Goal: Task Accomplishment & Management: Complete application form

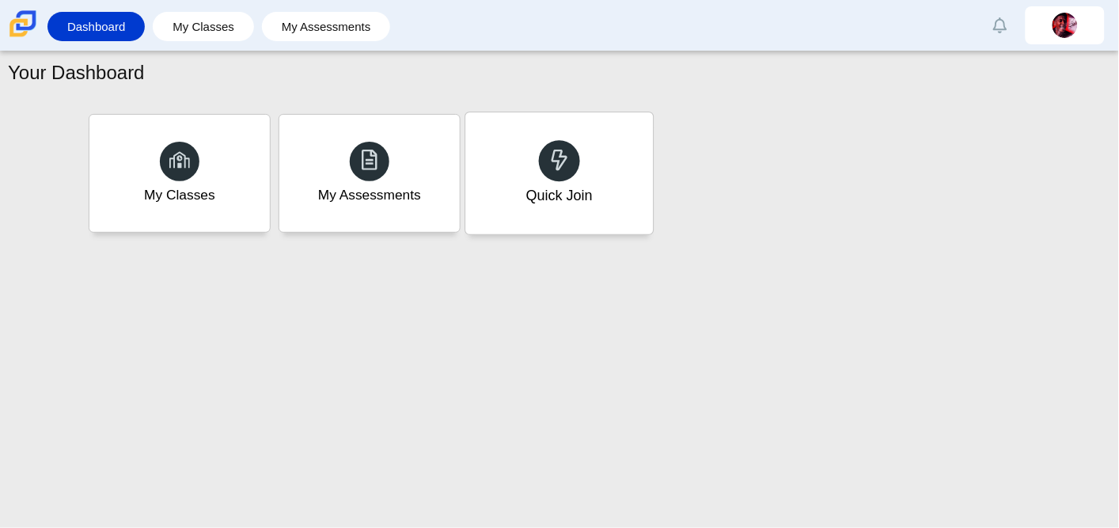
click at [556, 206] on div "Quick Join" at bounding box center [558, 173] width 187 height 122
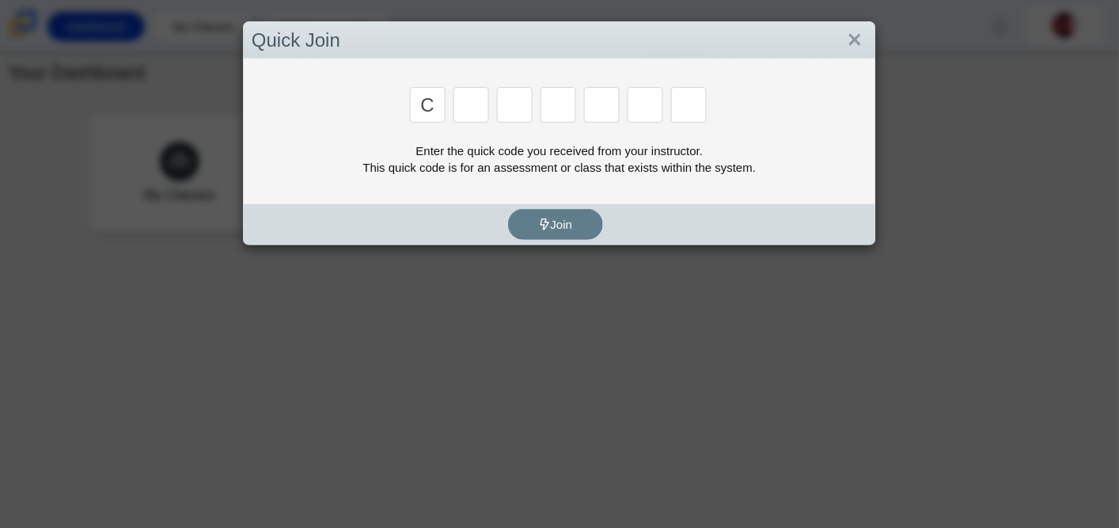
type input "c"
type input "x"
type input "d"
type input "c"
type input "s"
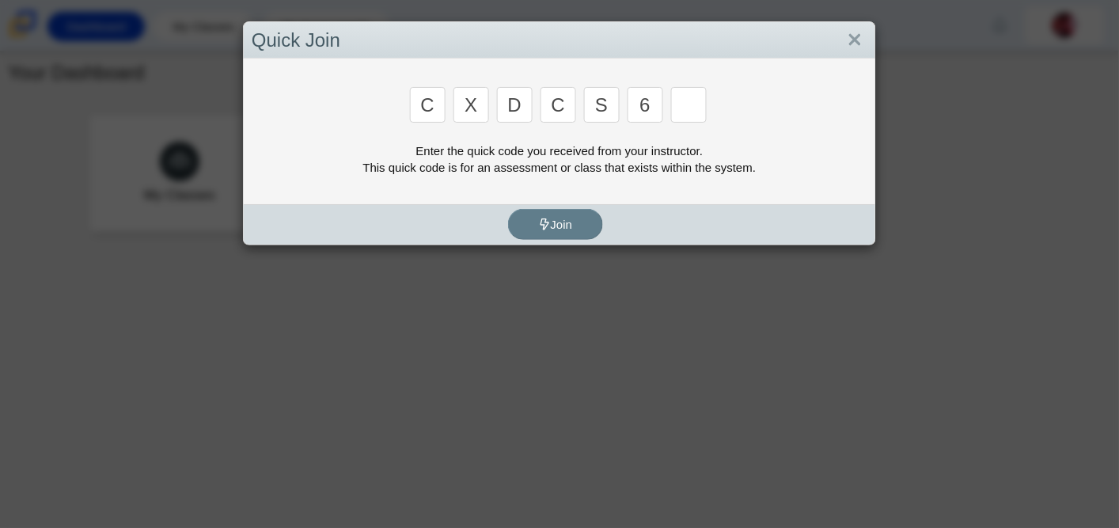
type input "6"
type input "s"
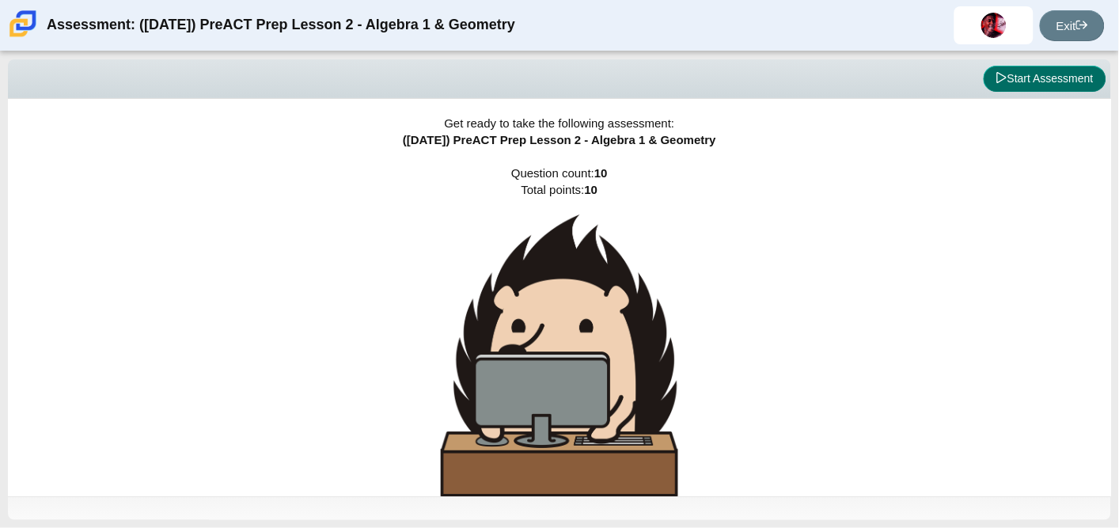
click at [1036, 81] on button "Start Assessment" at bounding box center [1044, 79] width 123 height 27
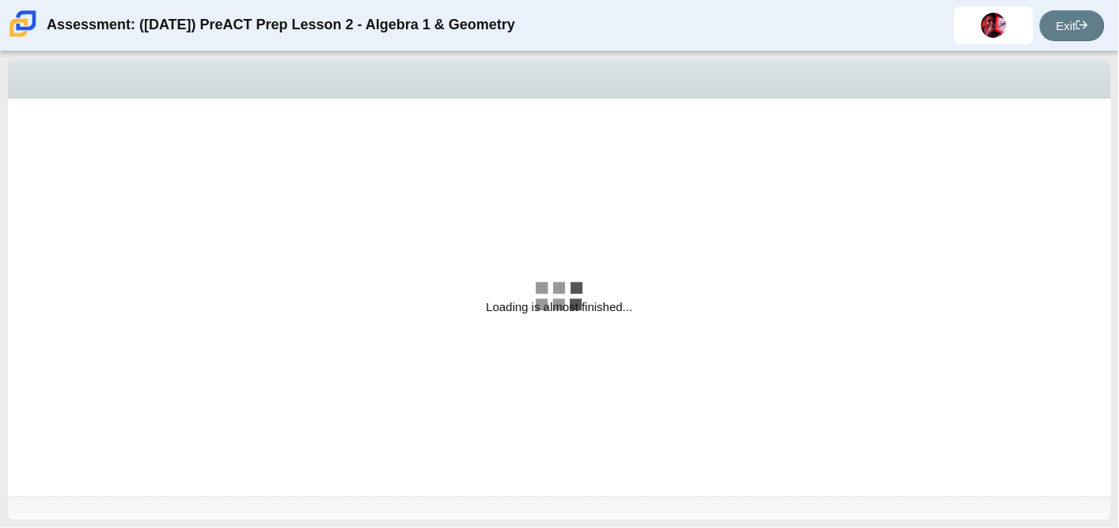
select select "bbf5d072-3e0b-44c4-9a12-6e7c9033f65b"
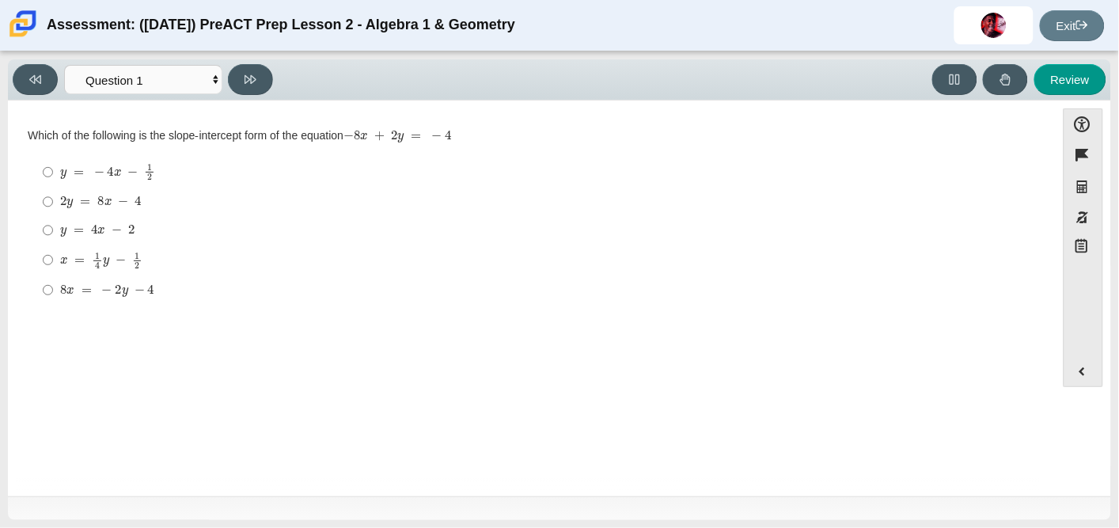
click at [108, 199] on mjx-c "Assessment items" at bounding box center [108, 202] width 8 height 6
click at [53, 199] on input "2 y = 8 x − 4 2 y = 8 x − 4" at bounding box center [48, 201] width 10 height 28
radio input "true"
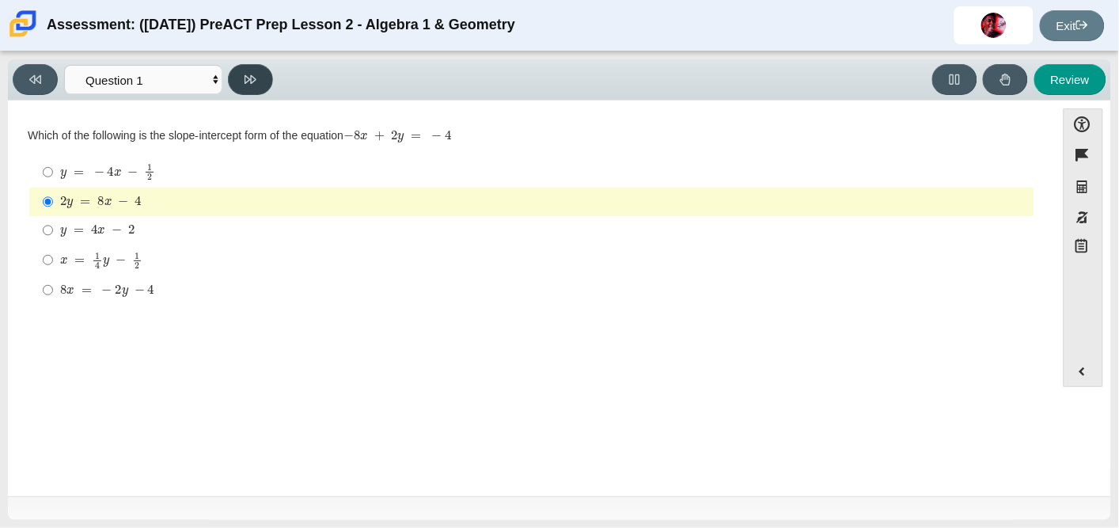
click at [267, 80] on button at bounding box center [250, 79] width 45 height 31
select select "ed62e223-81bd-4cbf-ab48-ab975844bd1f"
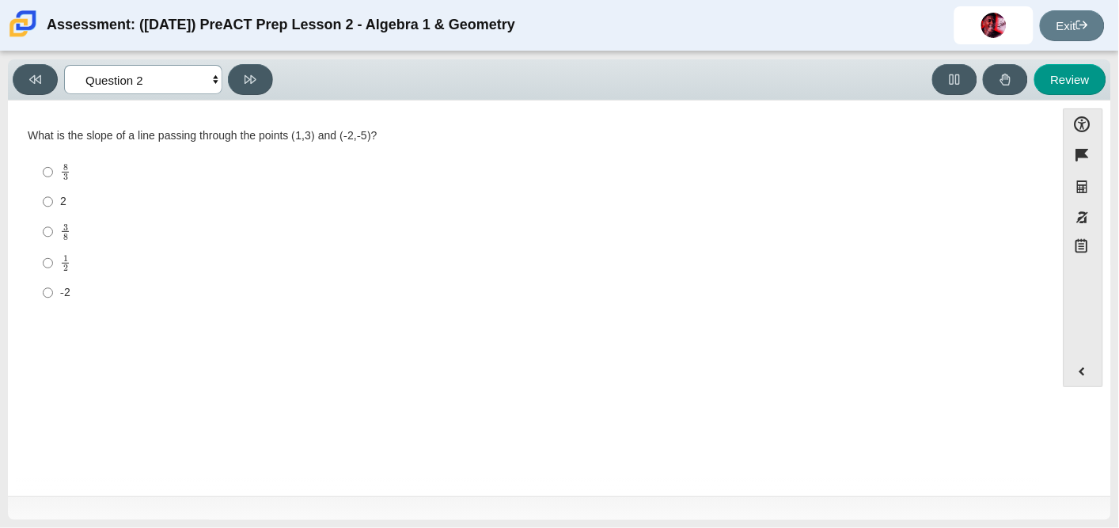
click at [189, 78] on select "Questions Question 1 Question 2 Question 3 Question 4 Question 5 Question 6 Que…" at bounding box center [143, 79] width 158 height 29
click at [317, 271] on div "1 2" at bounding box center [543, 262] width 967 height 17
click at [53, 271] on input "1 2 1 half" at bounding box center [48, 263] width 10 height 31
radio input "true"
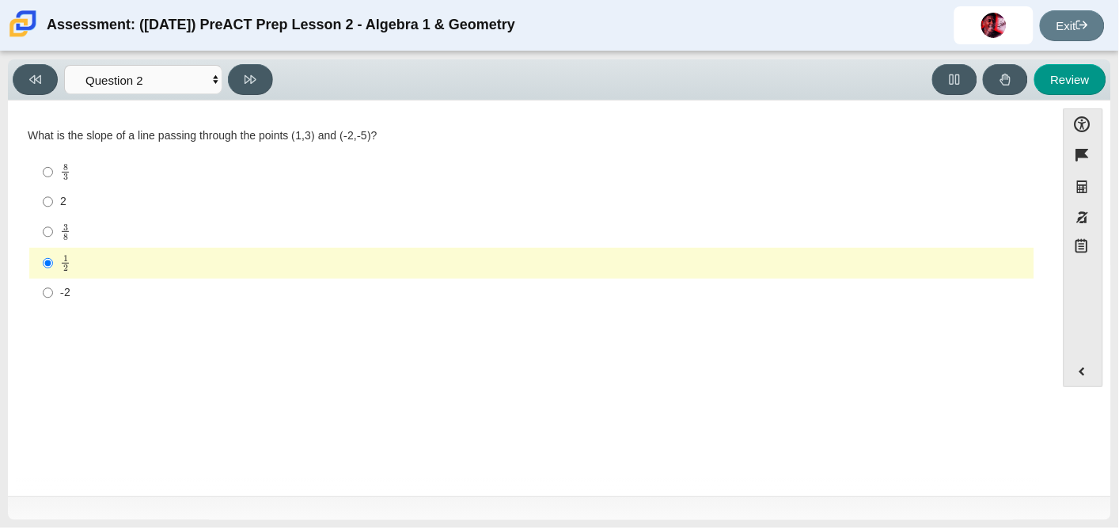
click at [121, 223] on div "3 8" at bounding box center [543, 232] width 967 height 18
click at [53, 222] on input "3 8 3 eighths" at bounding box center [48, 231] width 10 height 31
radio input "true"
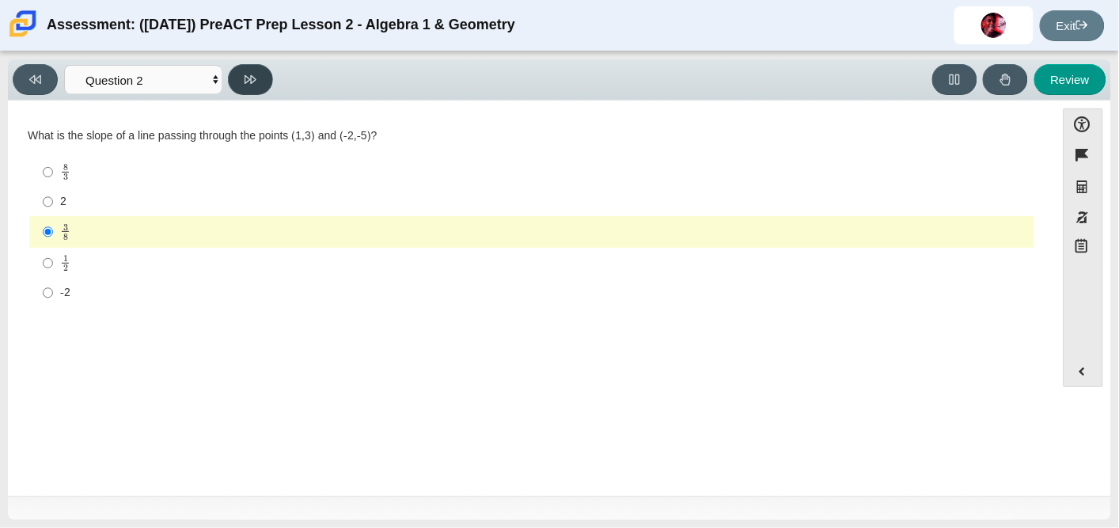
click at [241, 78] on button at bounding box center [250, 79] width 45 height 31
select select "97f4f5fa-a52e-4fed-af51-565bfcdf47cb"
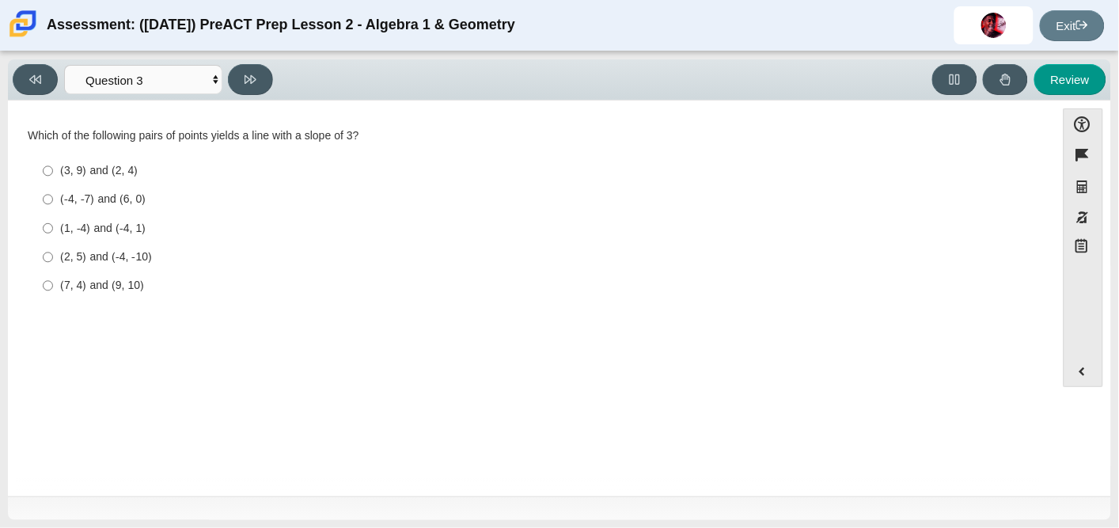
click at [112, 228] on div "(1, -4) and (-4, 1)" at bounding box center [543, 229] width 967 height 16
click at [53, 228] on input "(1, -4) and (-4, 1) (1, -4) and (-4, 1)" at bounding box center [48, 228] width 10 height 28
radio input "true"
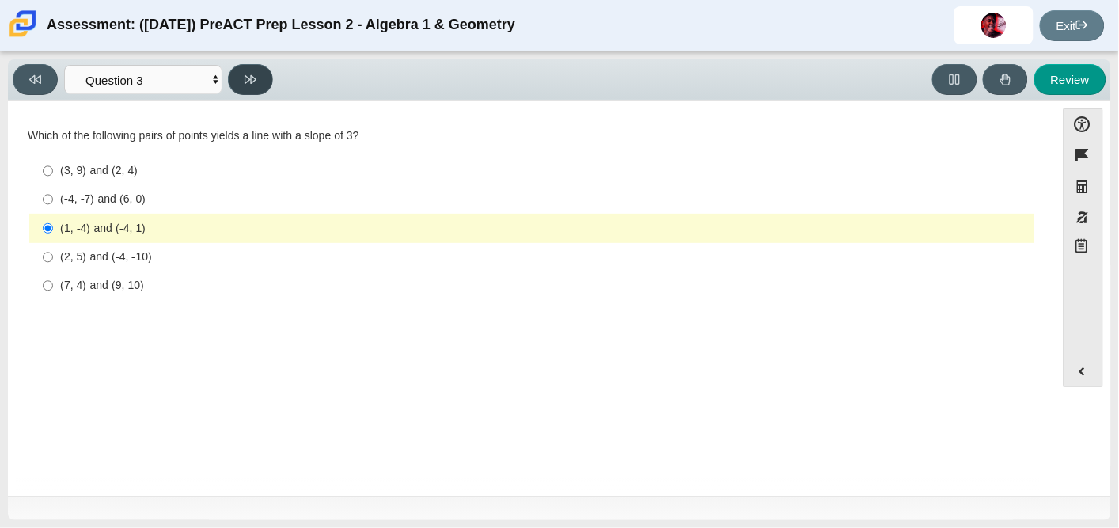
click at [258, 87] on button at bounding box center [250, 79] width 45 height 31
select select "89427bb7-e313-4f00-988f-8b8255897029"
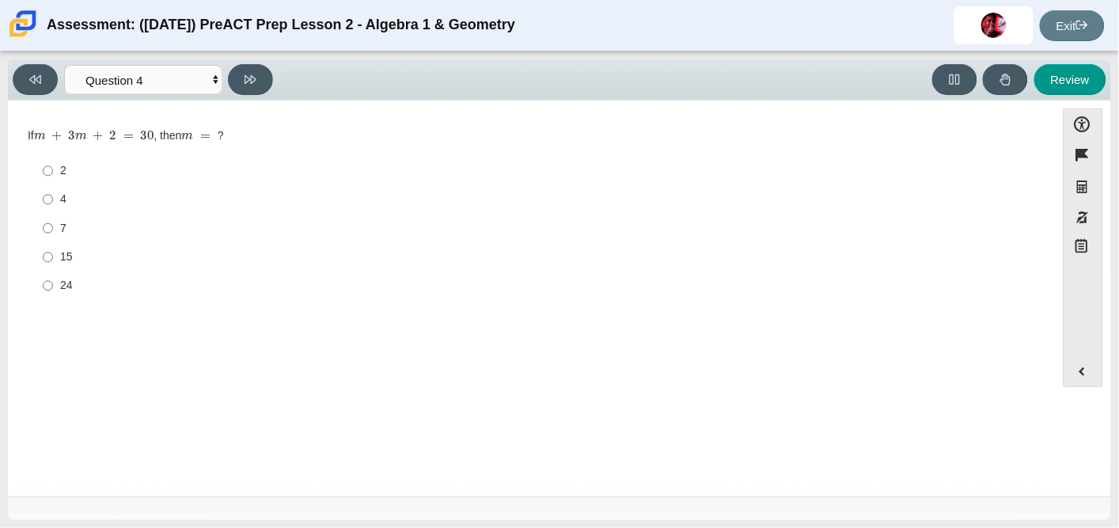
click at [95, 288] on div "24" at bounding box center [543, 286] width 967 height 16
click at [53, 288] on input "24 24" at bounding box center [48, 285] width 10 height 28
radio input "true"
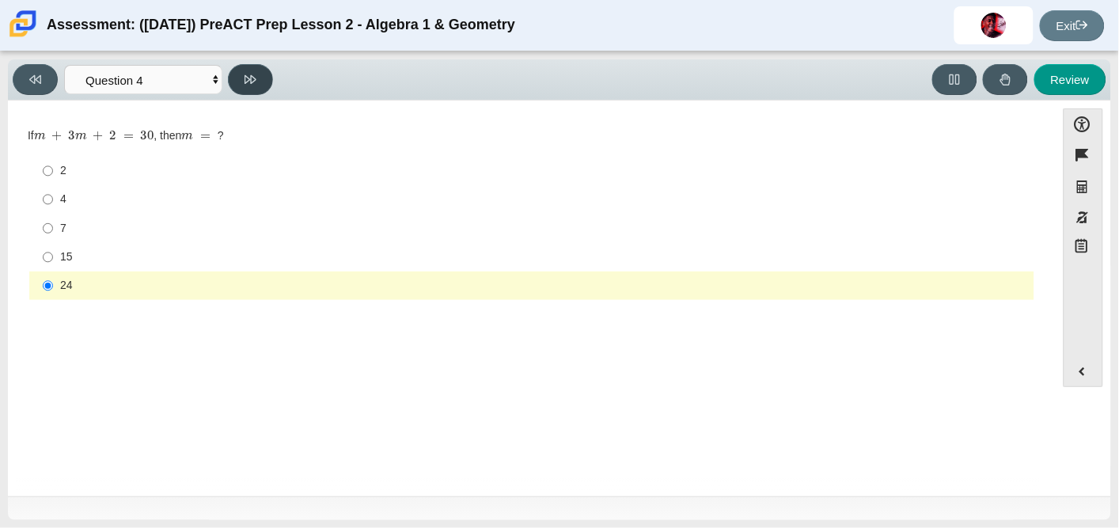
click at [252, 86] on button at bounding box center [250, 79] width 45 height 31
select select "489dcffd-4e6a-49cf-a9d6-ad1d4a911a4e"
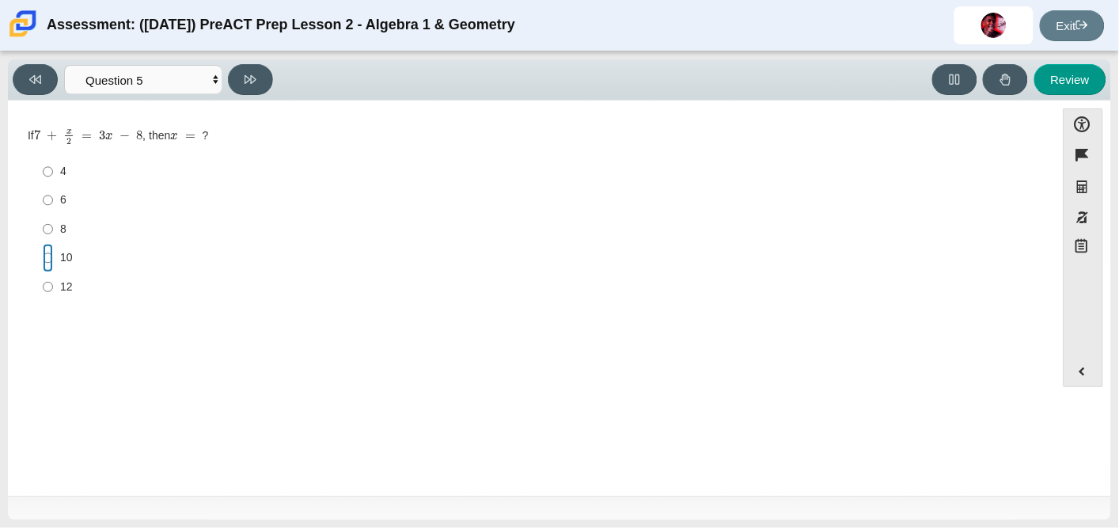
click at [47, 258] on input "10 10" at bounding box center [48, 258] width 10 height 28
radio input "true"
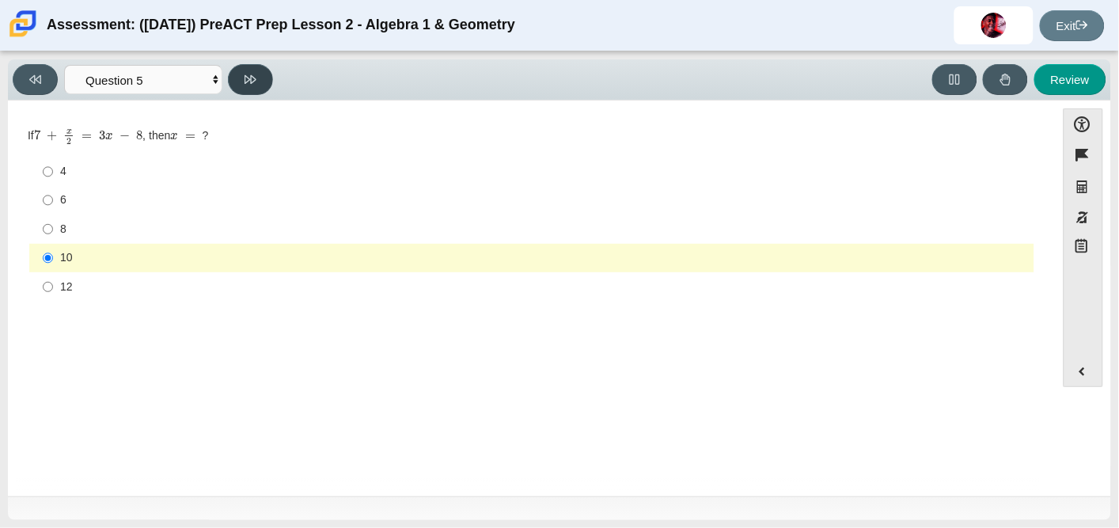
click at [253, 85] on icon at bounding box center [250, 80] width 12 height 12
select select "210571de-36a6-4d8e-a361-ceff8ef801dc"
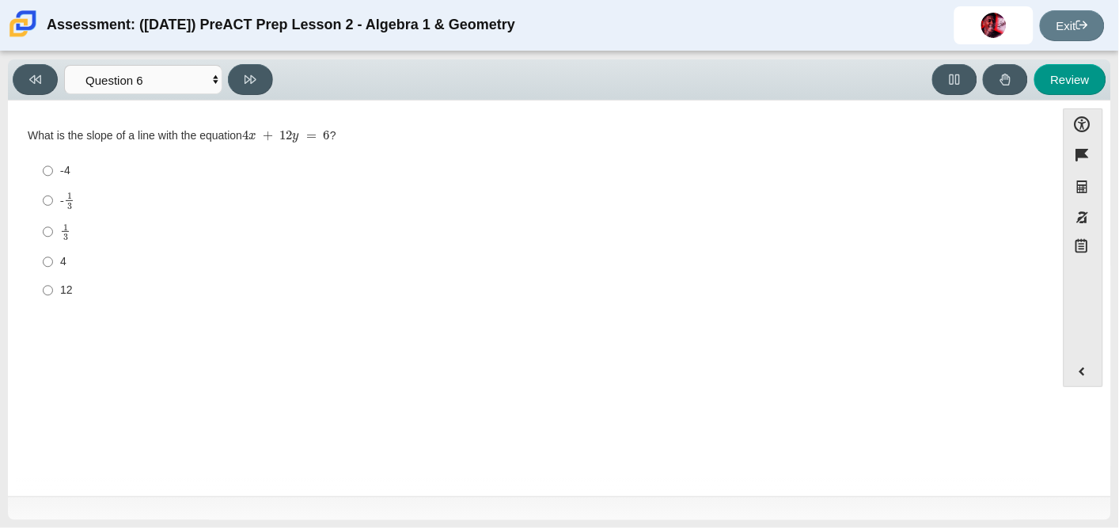
click at [67, 169] on div "-4" at bounding box center [543, 171] width 967 height 16
click at [53, 169] on input "-4 -4" at bounding box center [48, 171] width 10 height 28
radio input "true"
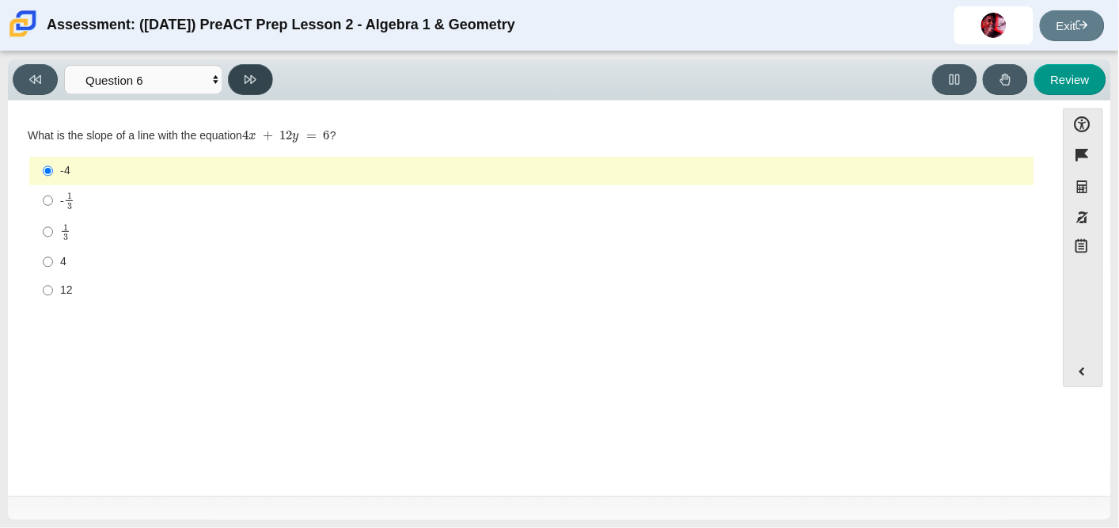
click at [262, 80] on button at bounding box center [250, 79] width 45 height 31
select select "ec95ace6-bebc-42b8-9428-40567494d4da"
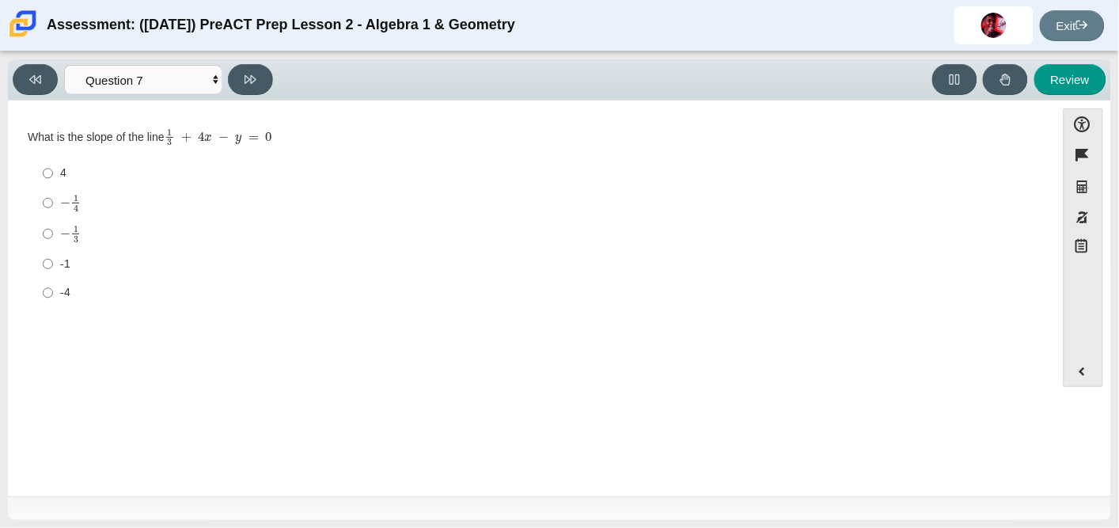
click at [66, 241] on mjx-math "Assessment items" at bounding box center [70, 234] width 21 height 18
click at [53, 241] on input "− 1 3 negative 1 third" at bounding box center [48, 233] width 10 height 31
radio input "true"
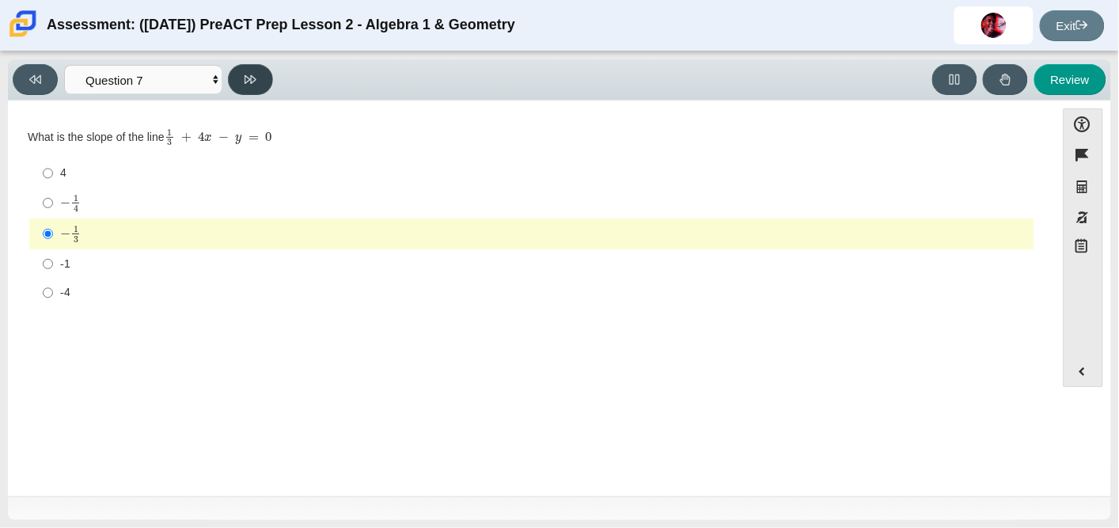
click at [267, 83] on button at bounding box center [250, 79] width 45 height 31
select select "ce81fe10-bf29-4b5e-8bd7-4f47f2fed4d8"
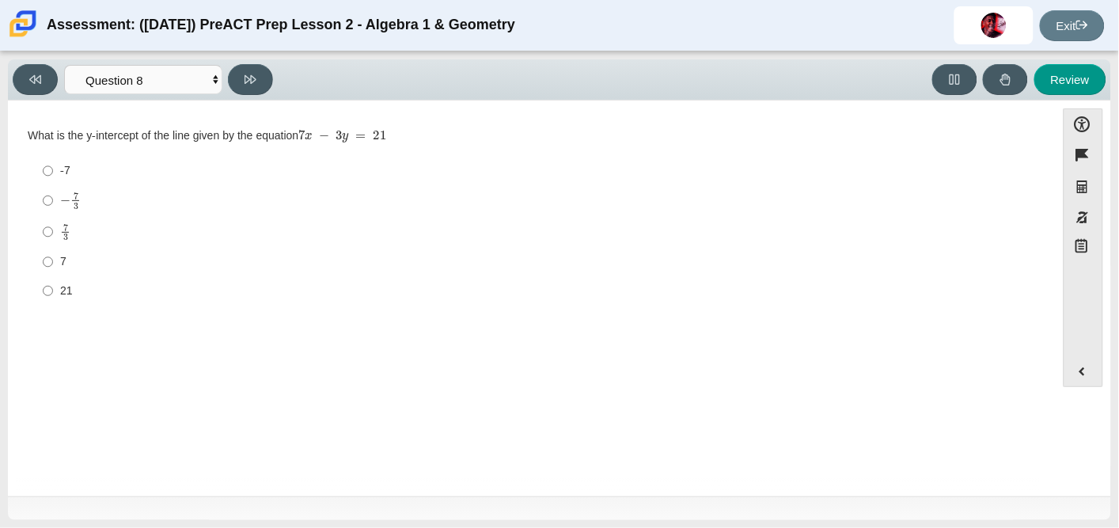
click at [70, 236] on mjx-frac "Assessment items" at bounding box center [65, 232] width 10 height 17
click at [53, 236] on input "7 3 7 thirds" at bounding box center [48, 231] width 10 height 31
radio input "true"
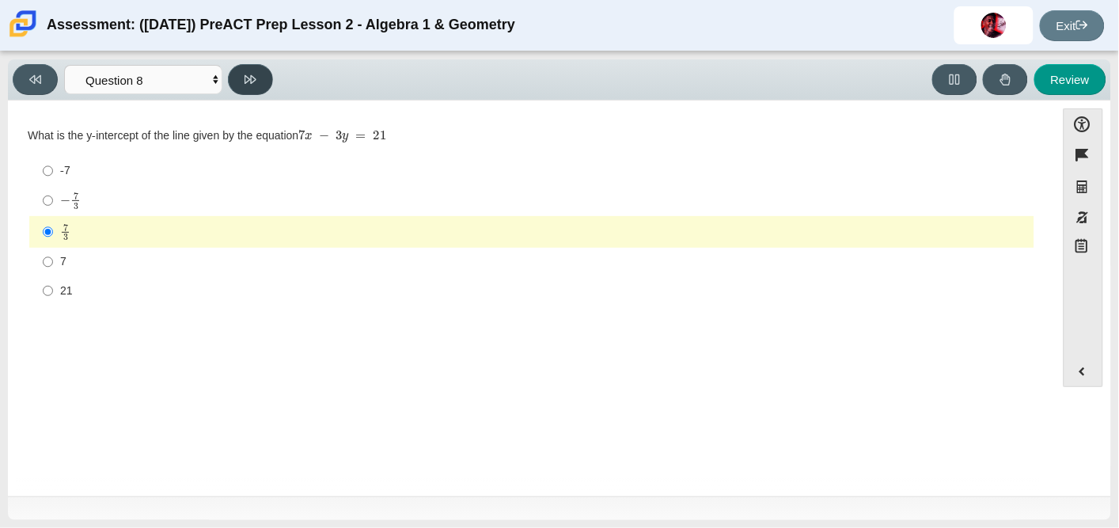
click at [253, 75] on icon at bounding box center [250, 79] width 12 height 9
select select "14773eaf-2ca1-47ae-afe7-a624a56f34b3"
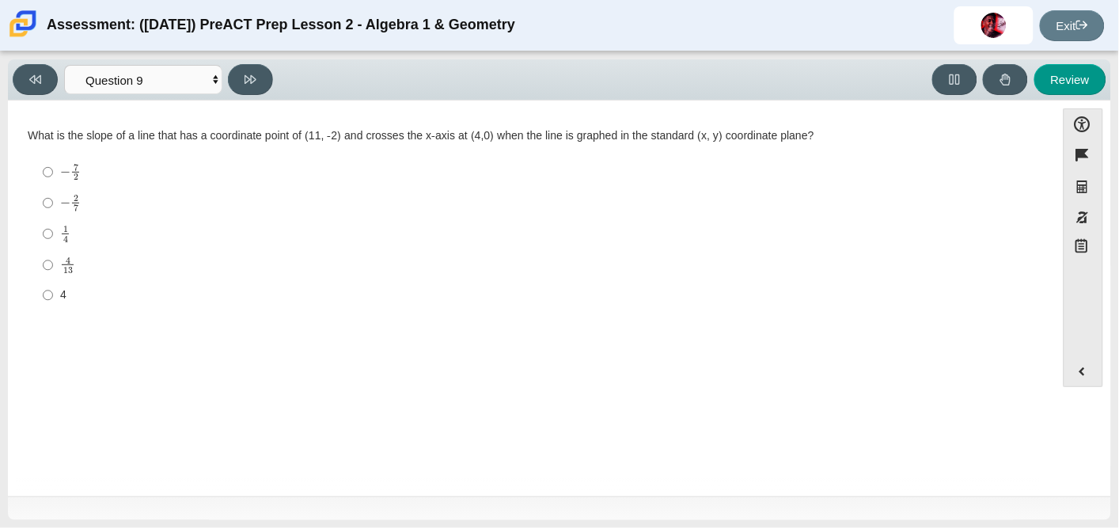
click at [70, 174] on mjx-frac "Assessment items" at bounding box center [75, 172] width 10 height 16
click at [53, 174] on input "− 7 2 negative 7 halves" at bounding box center [48, 172] width 10 height 31
radio input "true"
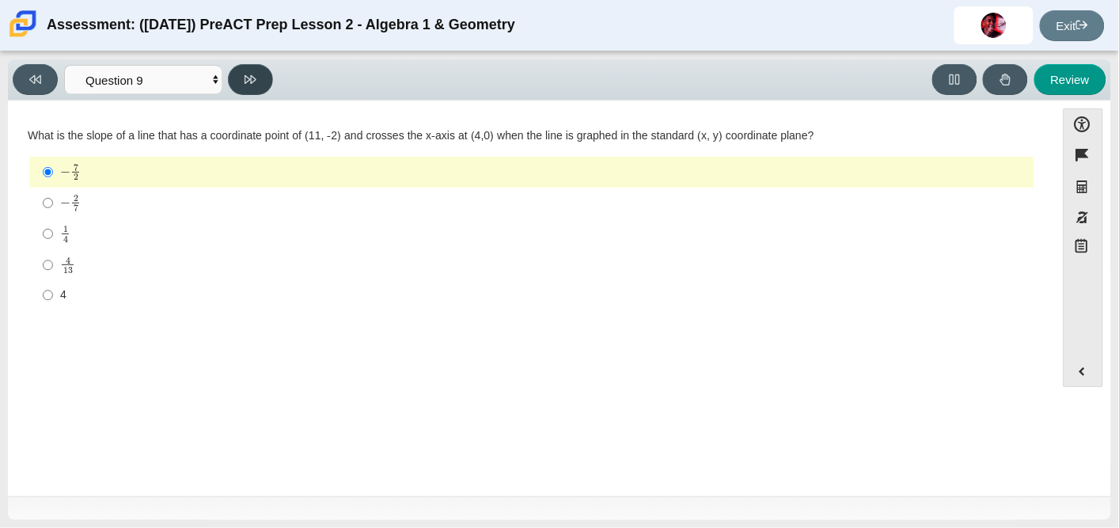
click at [252, 82] on icon at bounding box center [250, 80] width 12 height 12
select select "96b71634-eacb-4f7e-8aef-411727d9bcba"
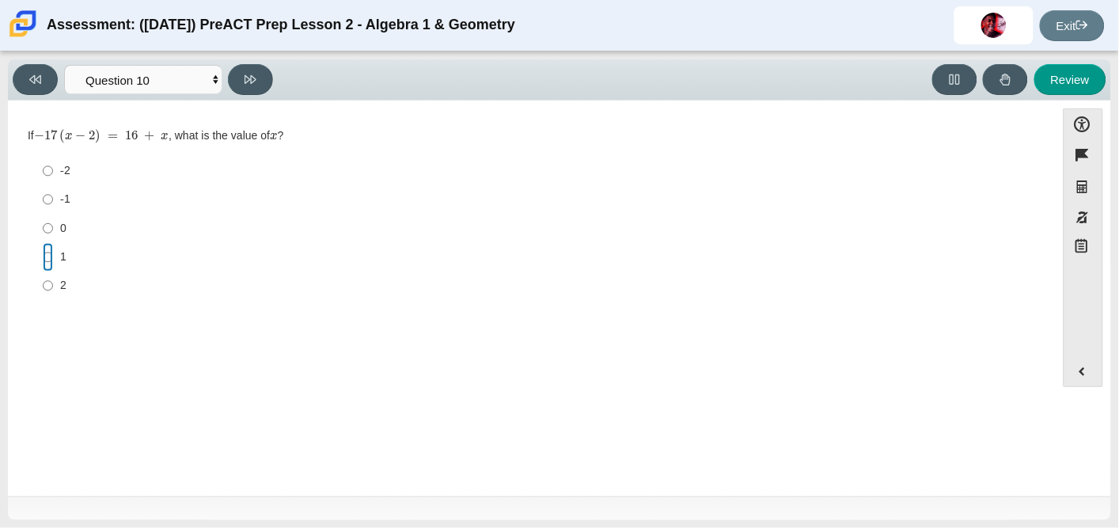
click at [48, 255] on input "1 1" at bounding box center [48, 257] width 10 height 28
radio input "true"
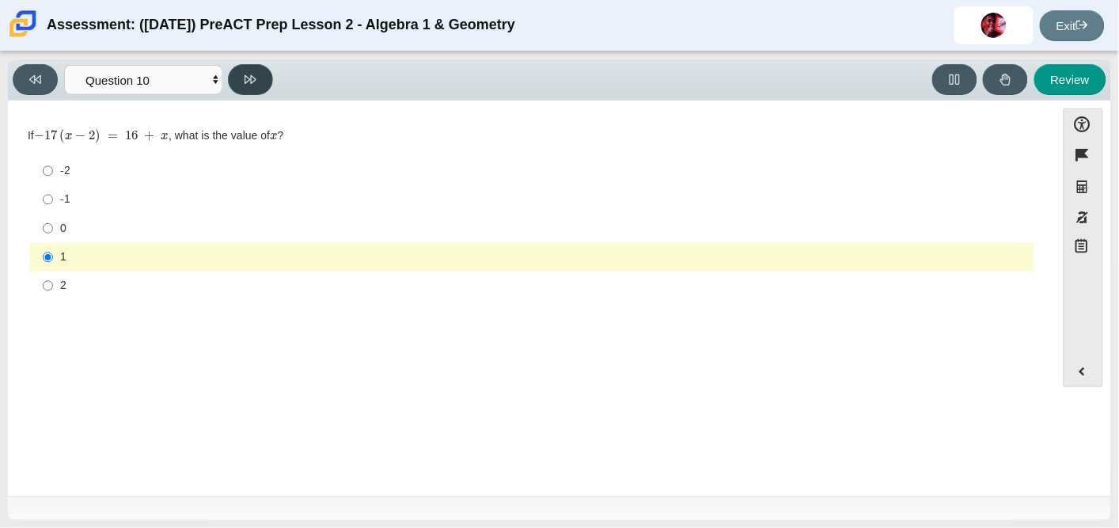
click at [259, 85] on button at bounding box center [250, 79] width 45 height 31
select select "review"
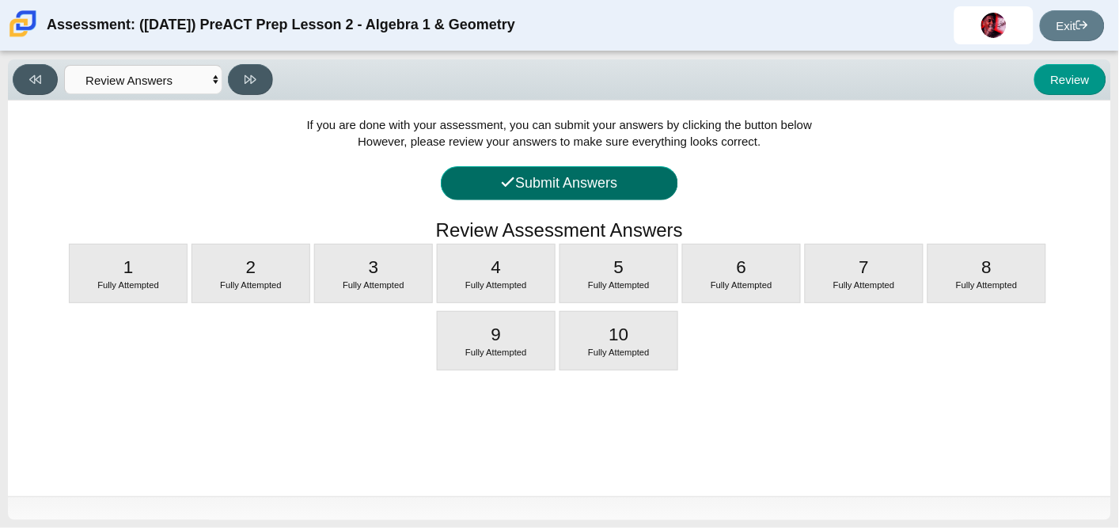
click at [514, 182] on button "Submit Answers" at bounding box center [559, 183] width 237 height 34
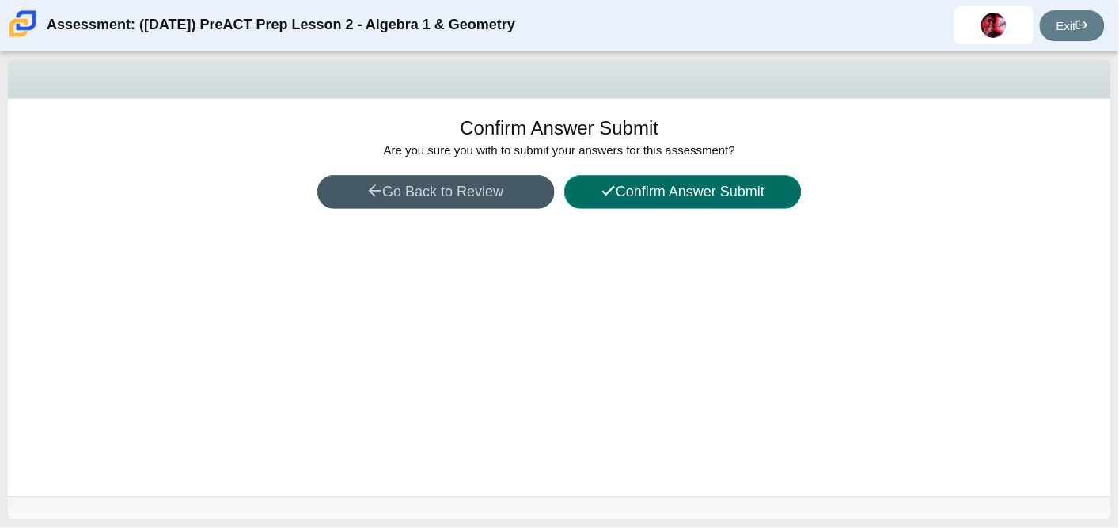
click at [629, 197] on button "Confirm Answer Submit" at bounding box center [682, 192] width 237 height 34
